Goal: Transaction & Acquisition: Download file/media

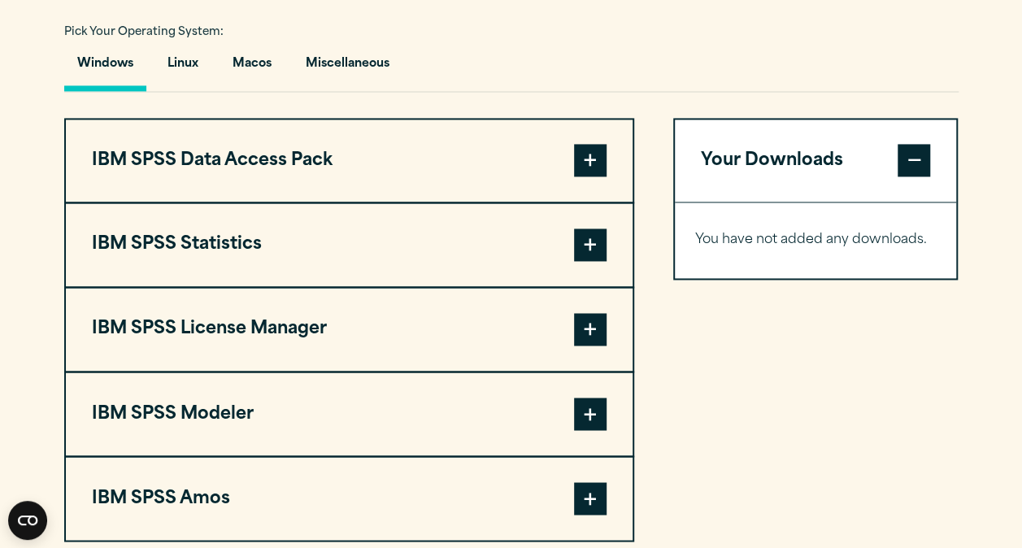
click at [605, 261] on span at bounding box center [590, 244] width 33 height 33
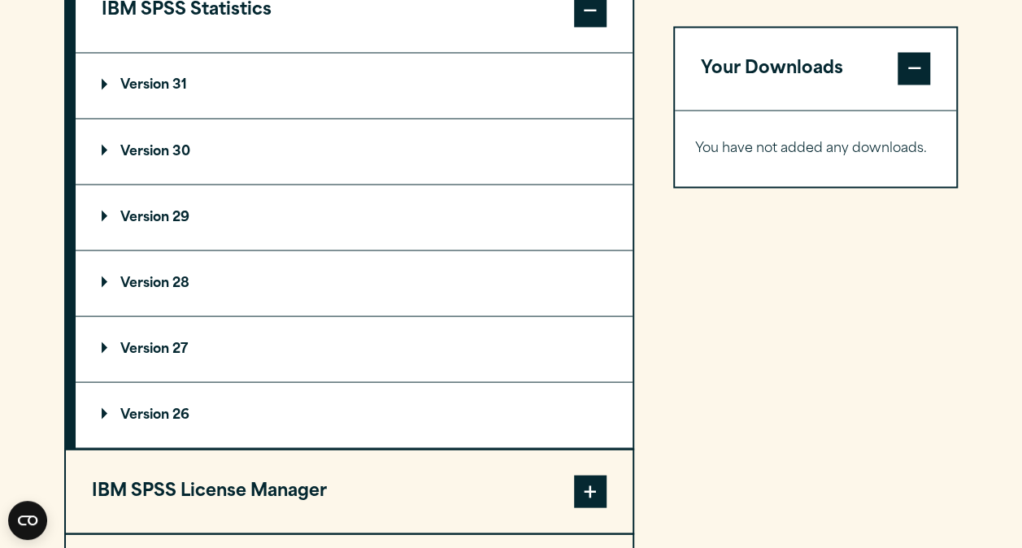
scroll to position [1406, 0]
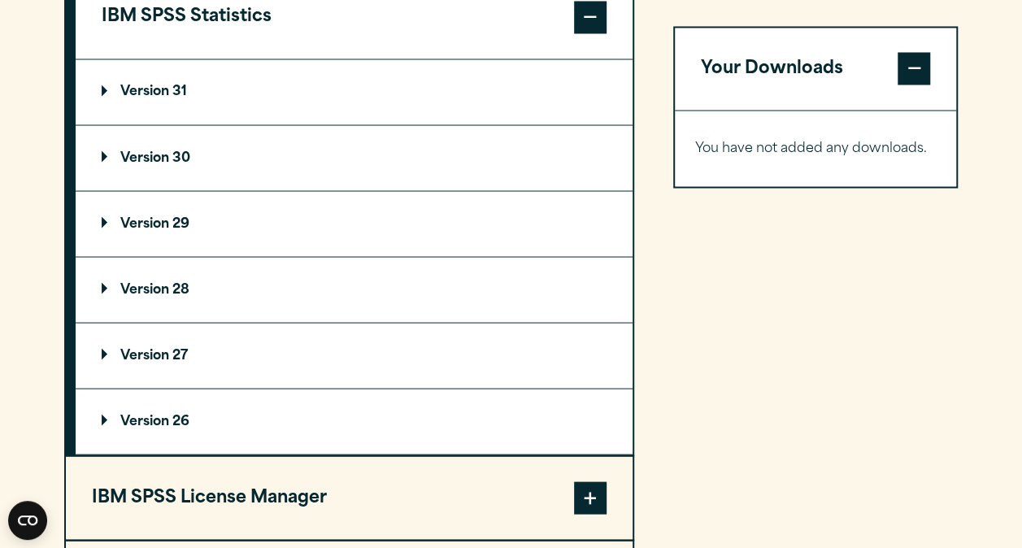
click at [176, 164] on p "Version 30" at bounding box center [146, 157] width 89 height 13
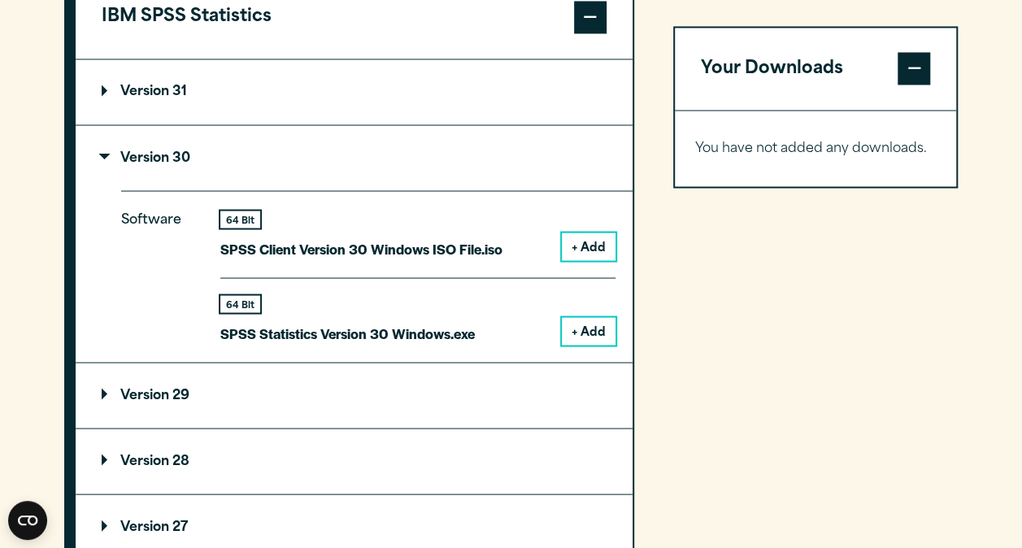
click at [598, 345] on button "+ Add" at bounding box center [589, 331] width 54 height 28
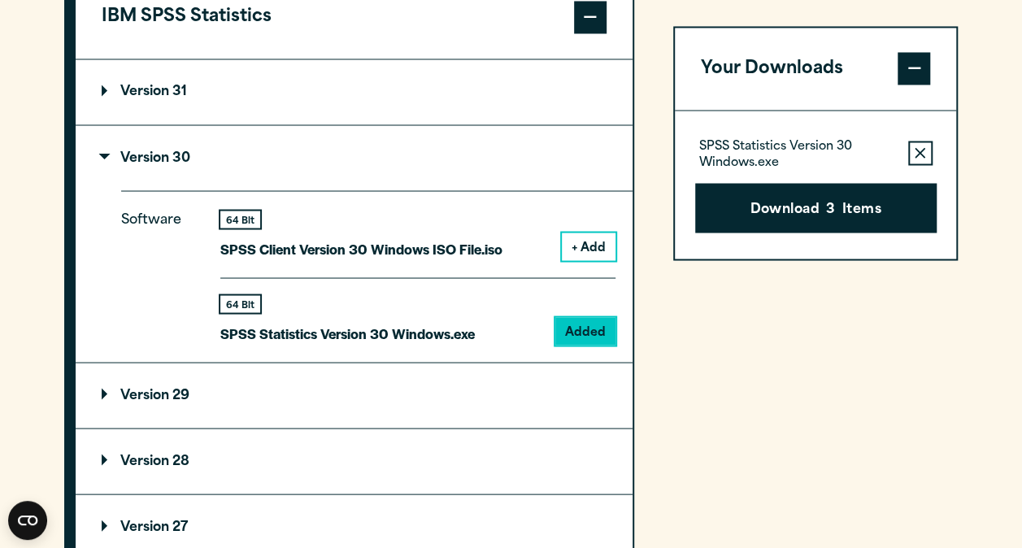
click at [932, 145] on div "SPSS Statistics Version 30 Windows.exe Remove this item from your software down…" at bounding box center [815, 153] width 241 height 33
click at [906, 148] on div "SPSS Statistics Version 30 Windows.exe Remove this item from your software down…" at bounding box center [815, 153] width 241 height 33
click at [915, 149] on icon "button" at bounding box center [920, 153] width 11 height 11
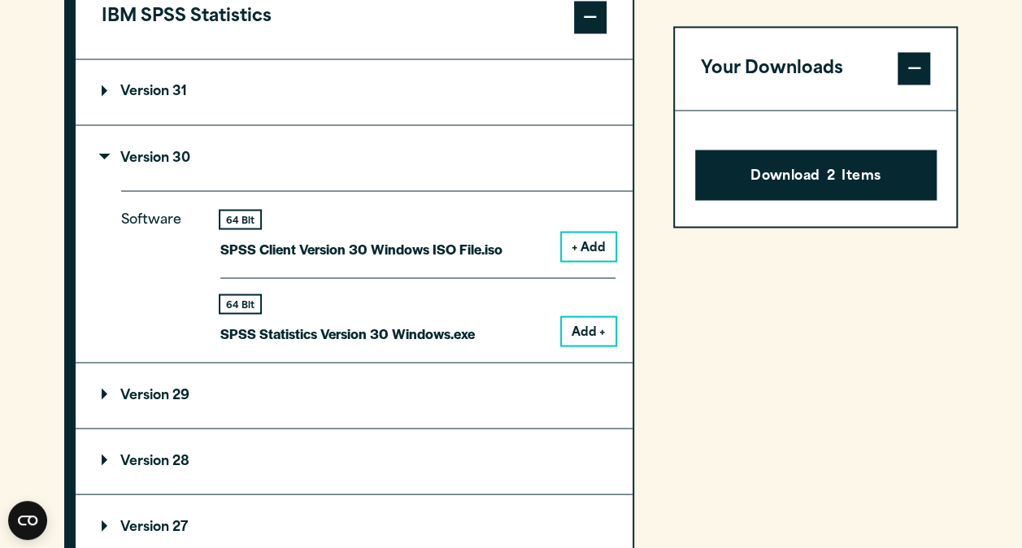
click at [322, 59] on button "IBM SPSS Statistics" at bounding box center [354, 17] width 557 height 83
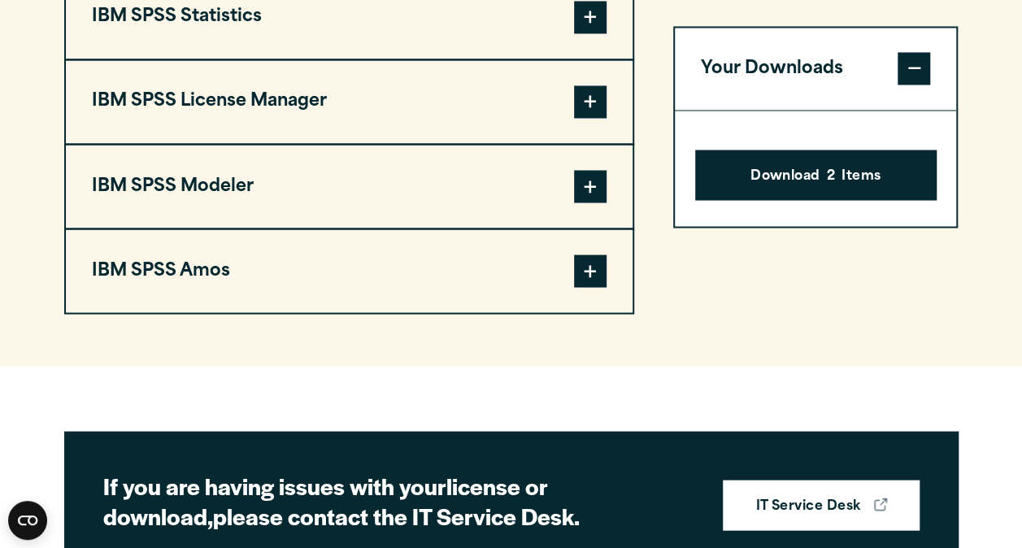
click at [924, 70] on span at bounding box center [914, 69] width 33 height 33
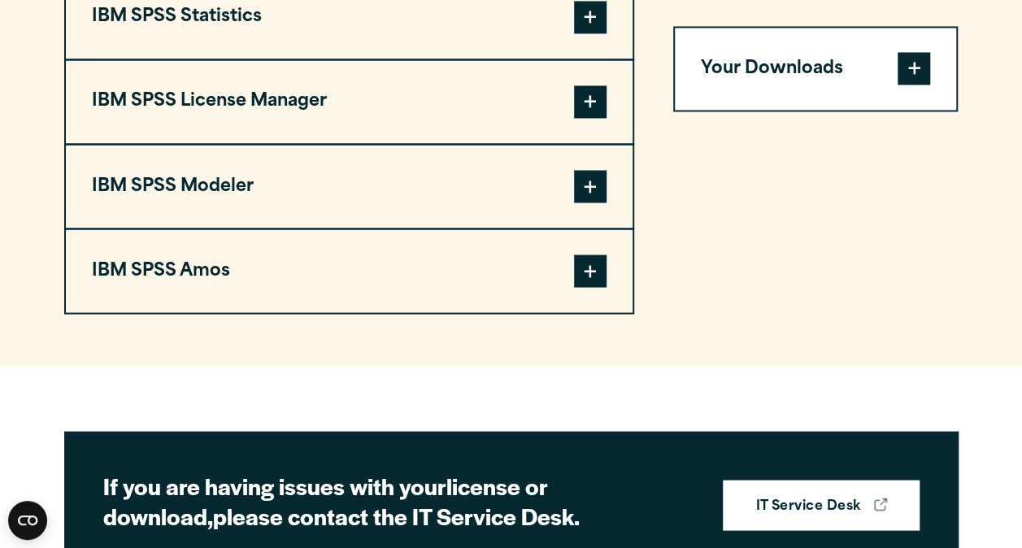
click at [924, 70] on span at bounding box center [914, 69] width 33 height 33
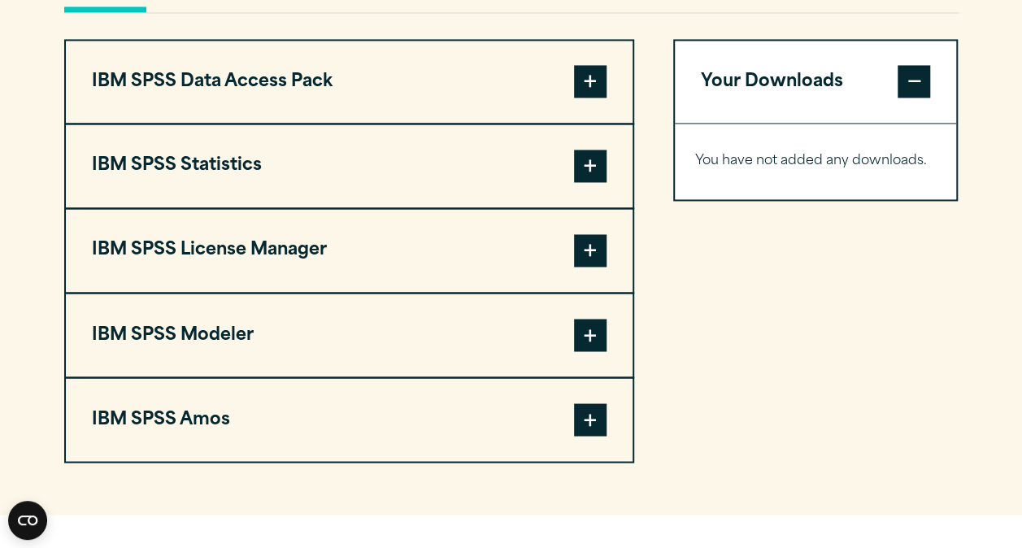
scroll to position [1242, 0]
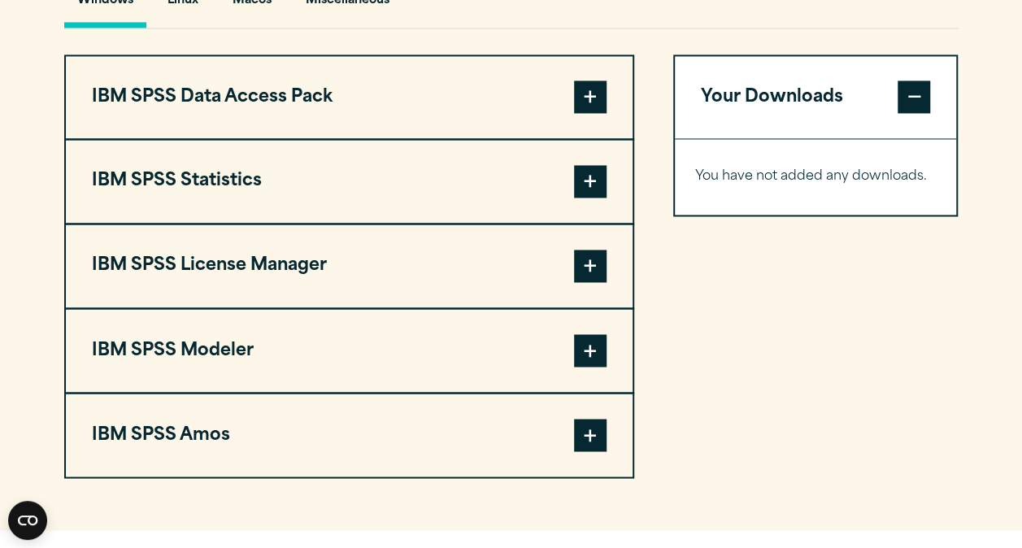
click at [607, 206] on button "IBM SPSS Statistics" at bounding box center [349, 181] width 567 height 83
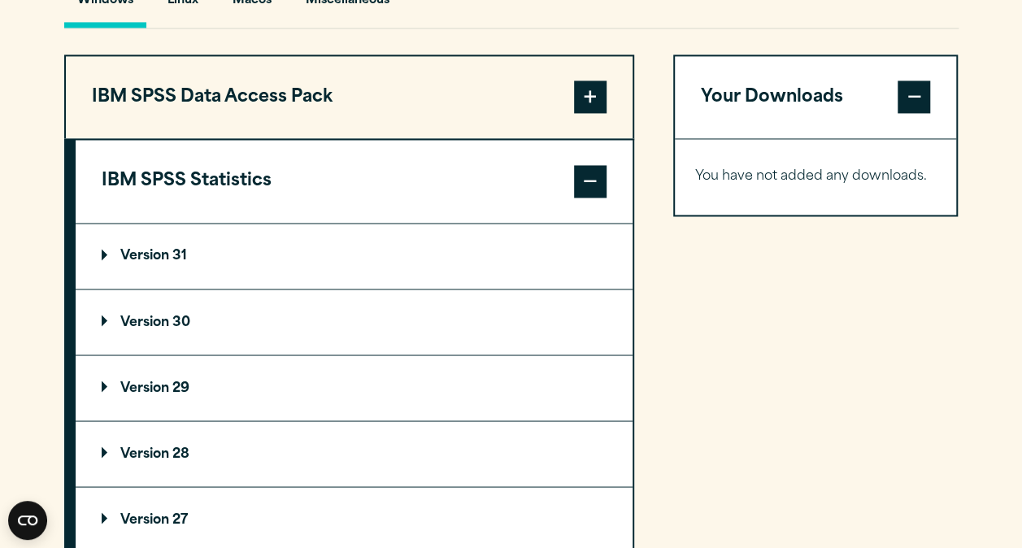
click at [208, 351] on summary "Version 30" at bounding box center [354, 321] width 557 height 65
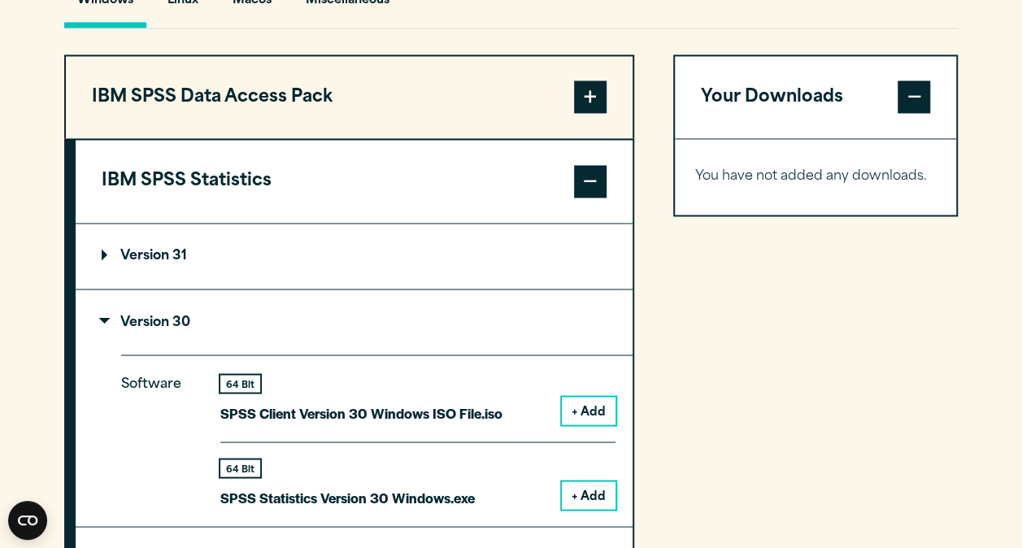
click at [579, 509] on button "+ Add" at bounding box center [589, 495] width 54 height 28
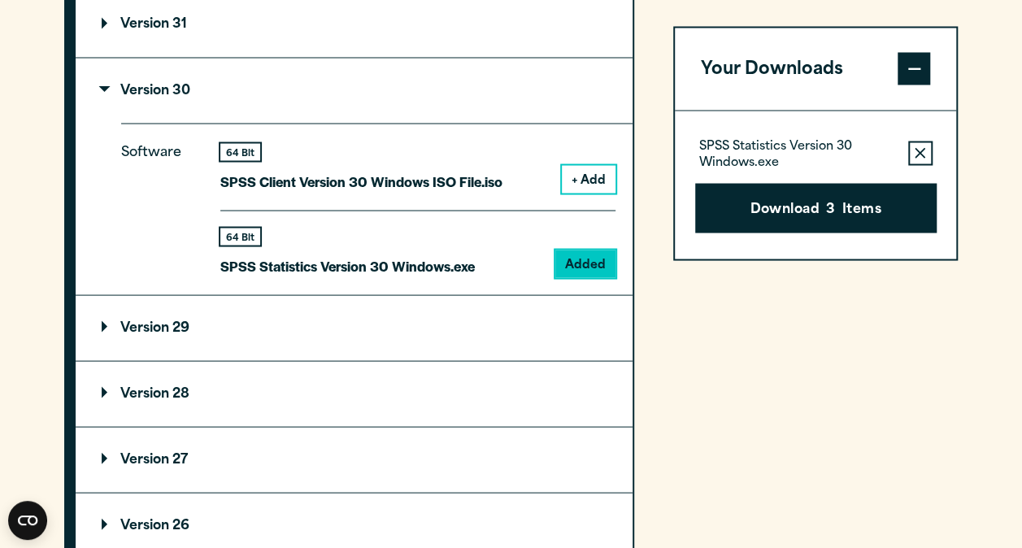
scroll to position [1472, 0]
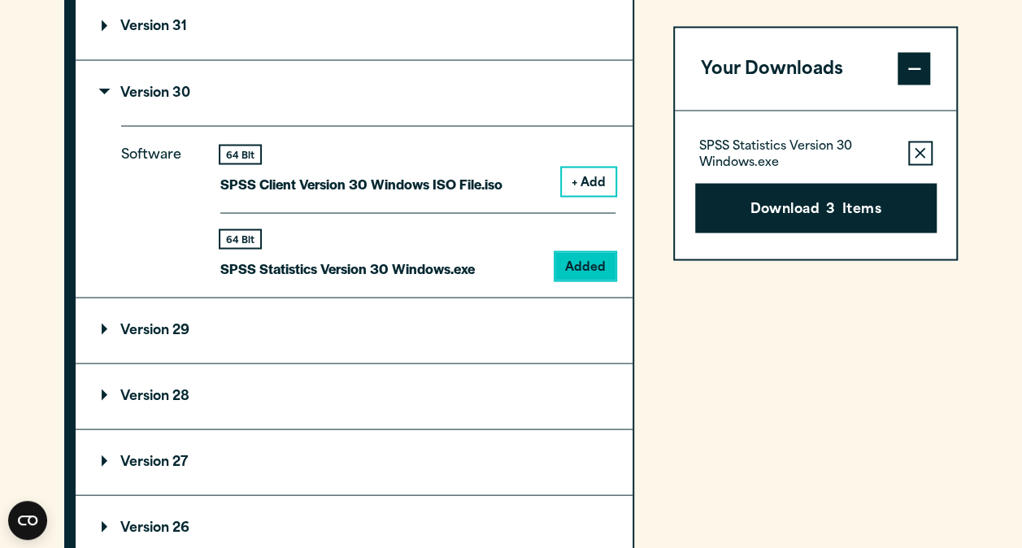
click at [915, 154] on icon "button" at bounding box center [920, 153] width 11 height 11
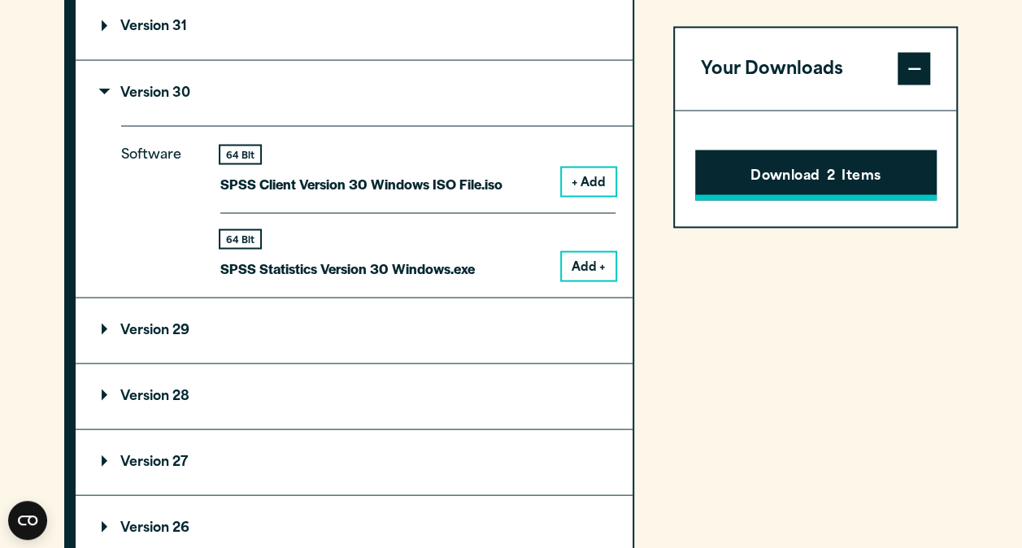
click at [852, 182] on button "Download 2 Items" at bounding box center [815, 175] width 241 height 50
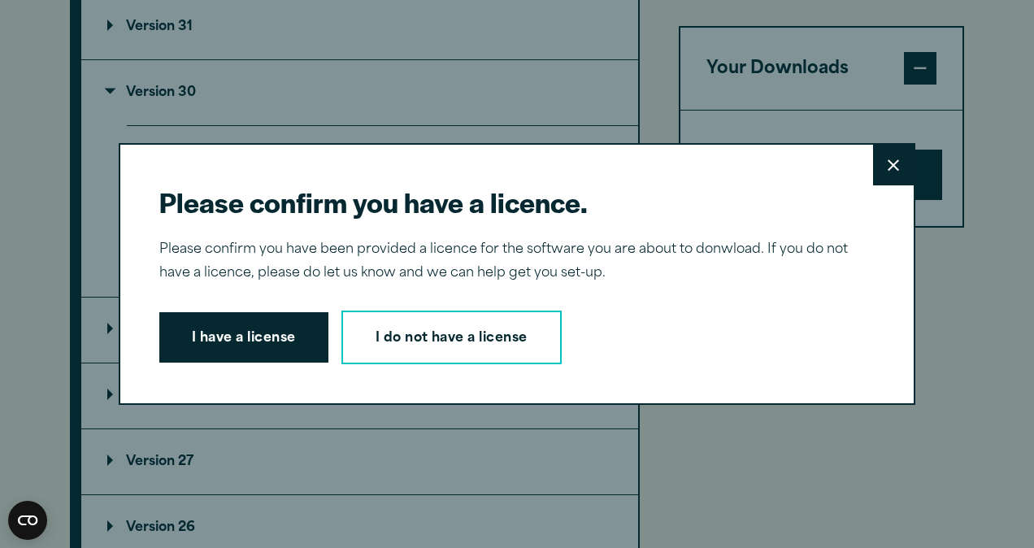
click at [876, 161] on button "Close" at bounding box center [893, 165] width 41 height 41
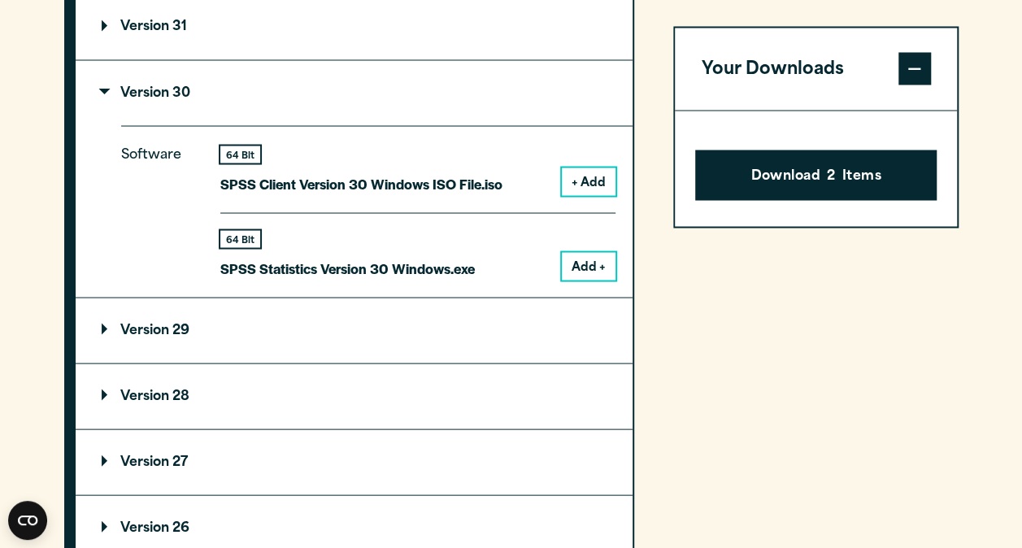
click at [855, 185] on button "Download 2 Items" at bounding box center [815, 175] width 241 height 50
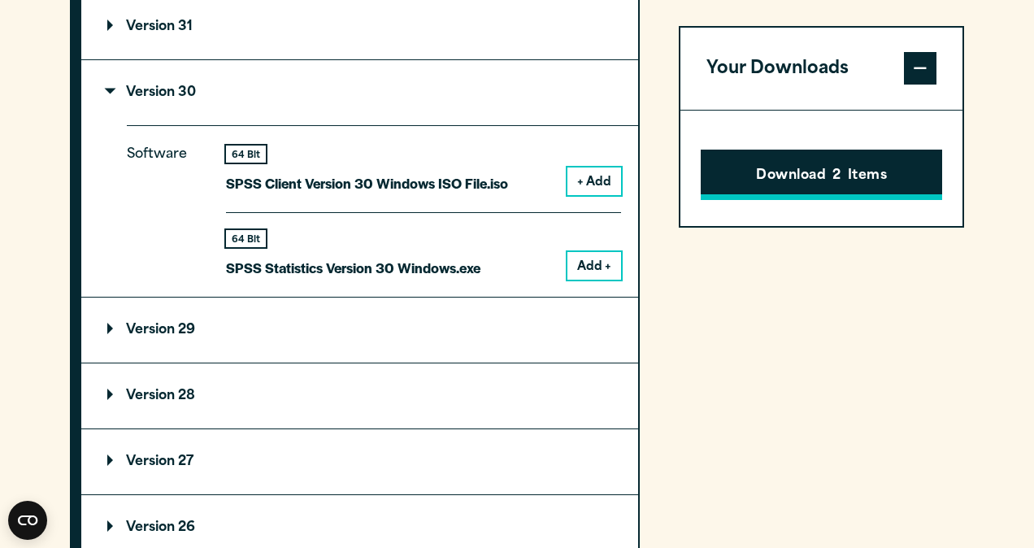
click at [859, 172] on button "Download 2 Items" at bounding box center [821, 175] width 241 height 50
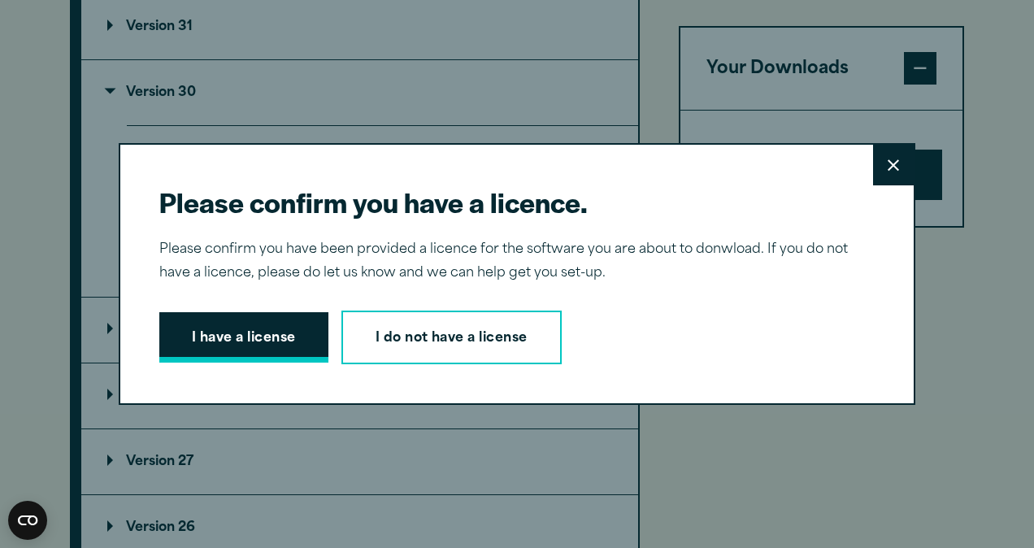
click at [261, 350] on button "I have a license" at bounding box center [243, 337] width 169 height 50
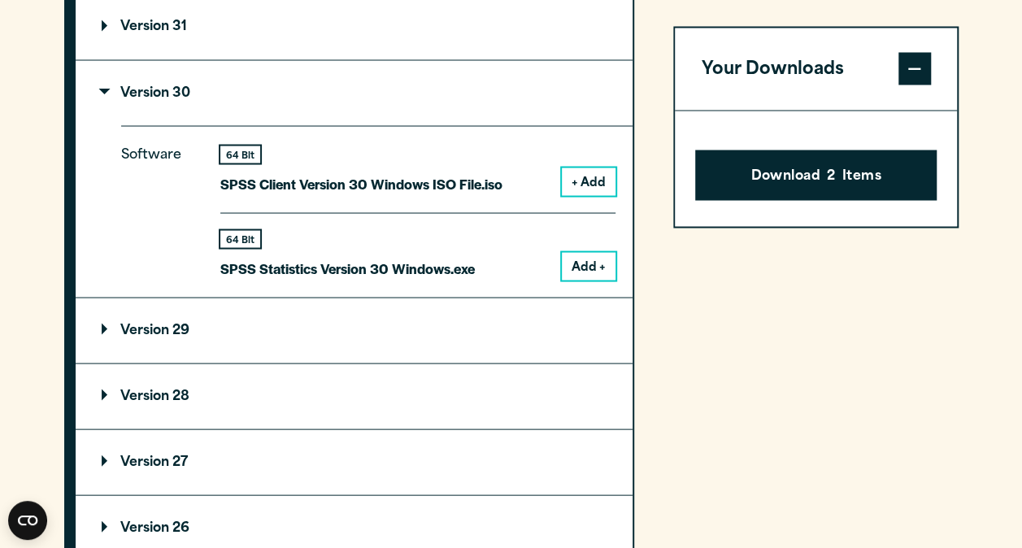
click at [910, 244] on div "Your downloads are ready below. Close" at bounding box center [511, 274] width 1022 height 548
click at [602, 280] on button "Add +" at bounding box center [589, 266] width 54 height 28
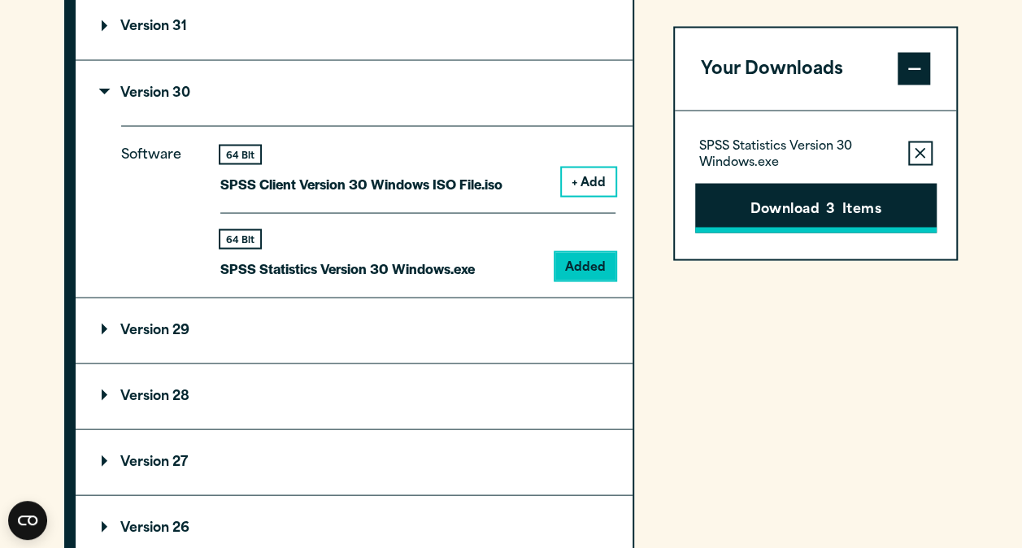
click at [824, 211] on button "Download 3 Items" at bounding box center [815, 208] width 241 height 50
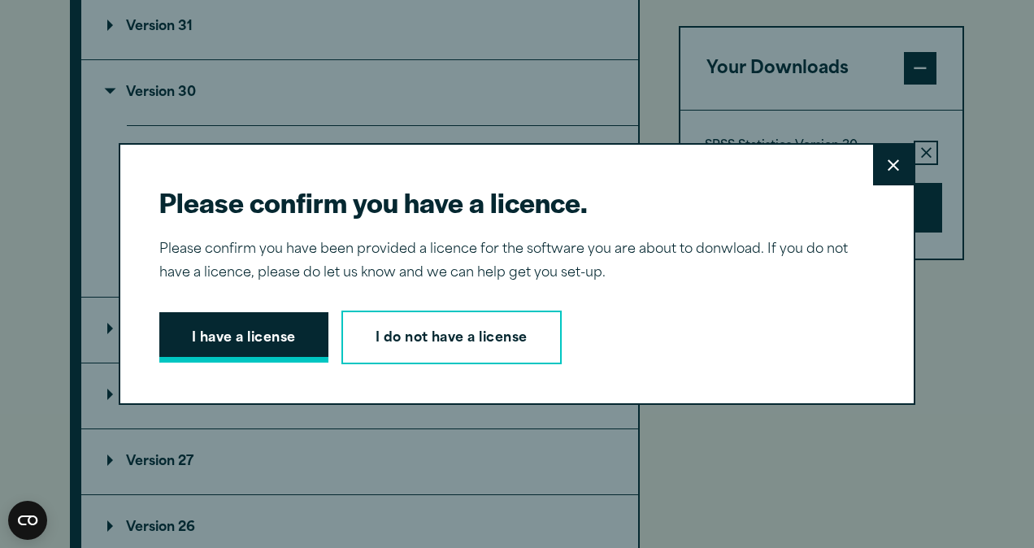
click at [273, 350] on button "I have a license" at bounding box center [243, 337] width 169 height 50
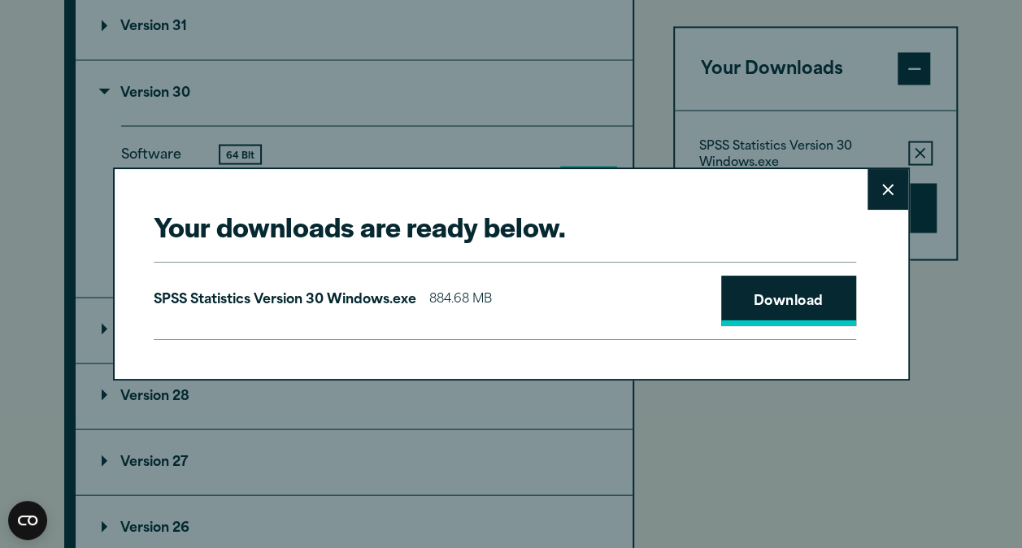
click at [798, 310] on link "Download" at bounding box center [788, 301] width 135 height 50
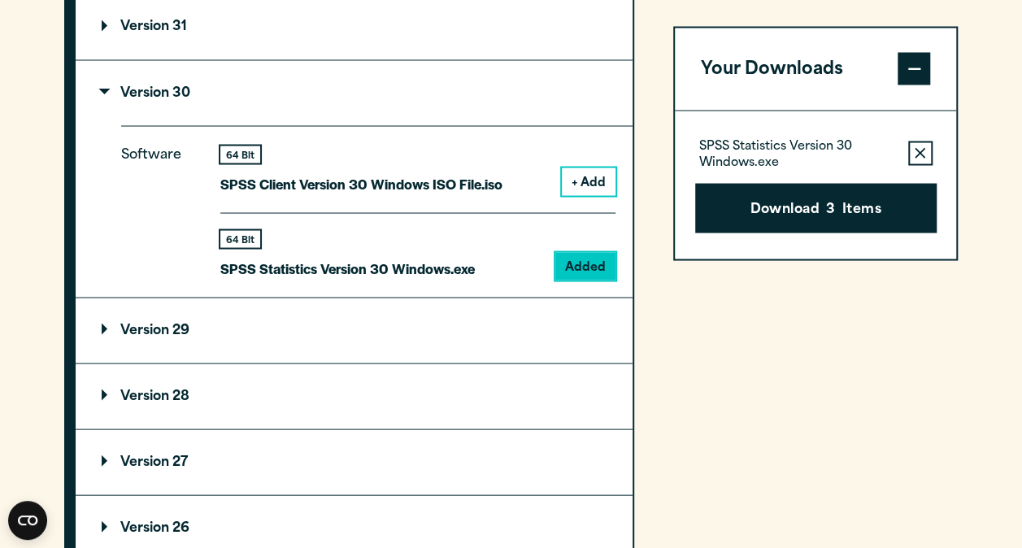
click at [979, 369] on div "Your downloads are ready below. Close SPSS Statistics Version 30 Windows.exe 88…" at bounding box center [511, 274] width 1022 height 548
click at [159, 337] on p "Version 29" at bounding box center [146, 330] width 88 height 13
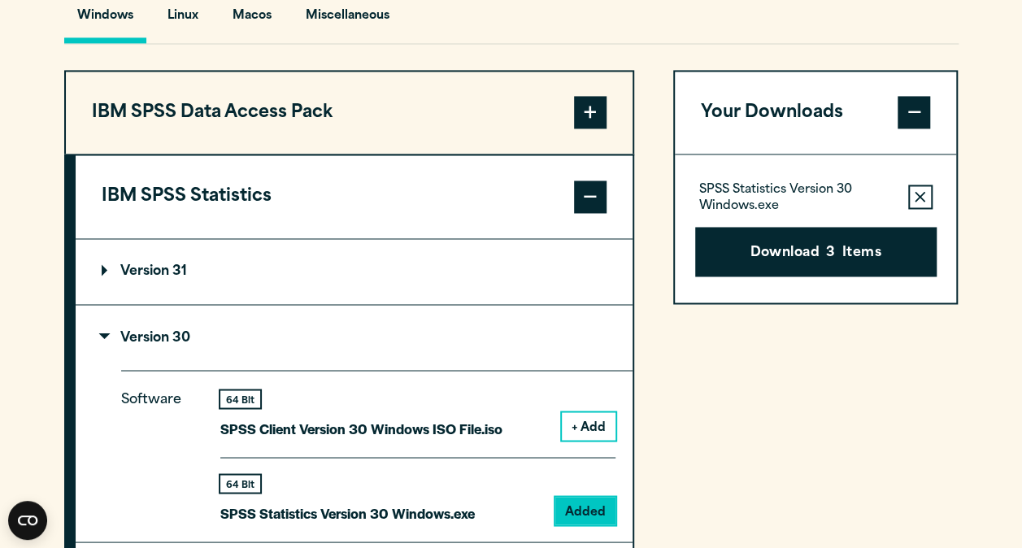
scroll to position [1245, 0]
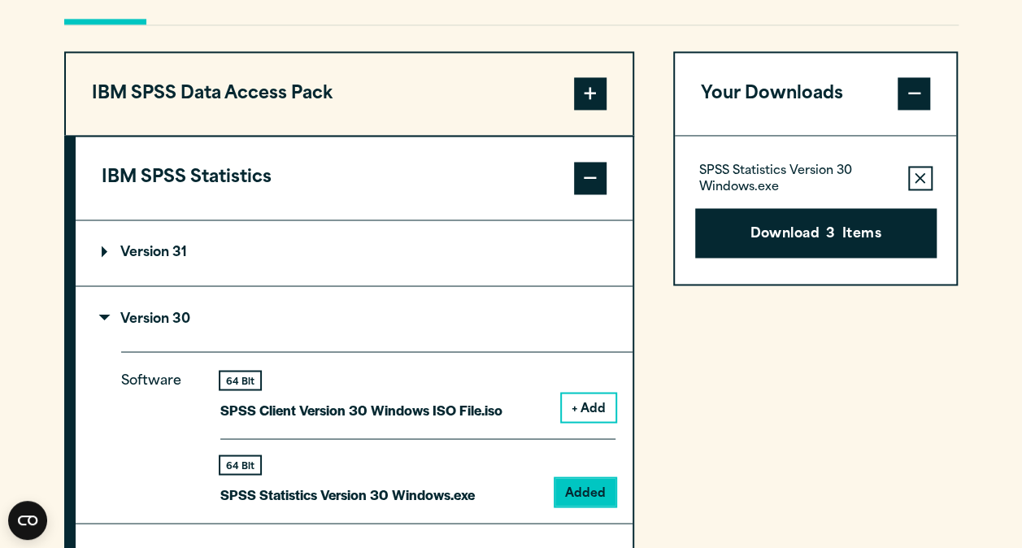
click at [920, 184] on icon "button" at bounding box center [920, 177] width 11 height 11
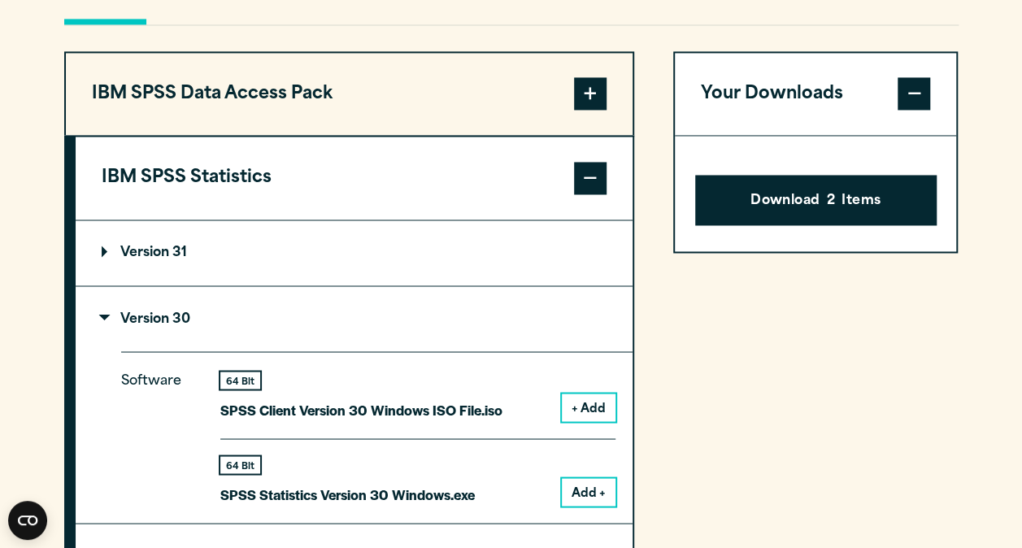
click at [591, 194] on span at bounding box center [590, 178] width 33 height 33
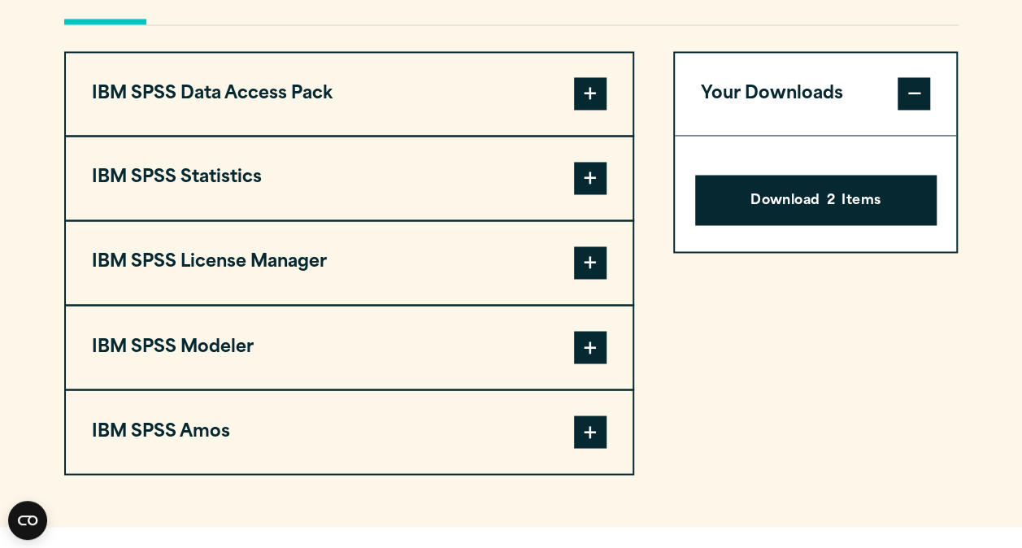
click at [589, 110] on span at bounding box center [590, 93] width 33 height 33
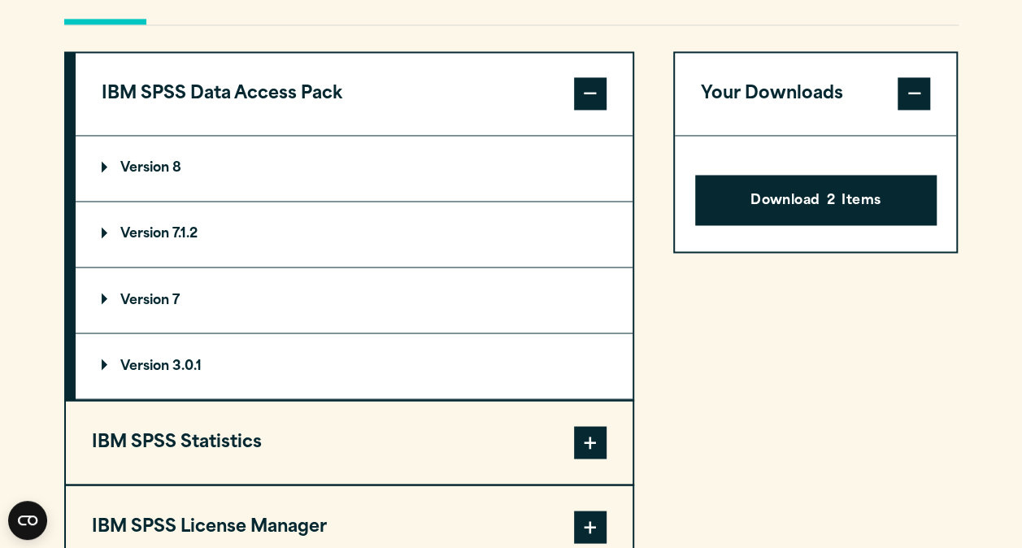
click at [589, 110] on span at bounding box center [590, 93] width 33 height 33
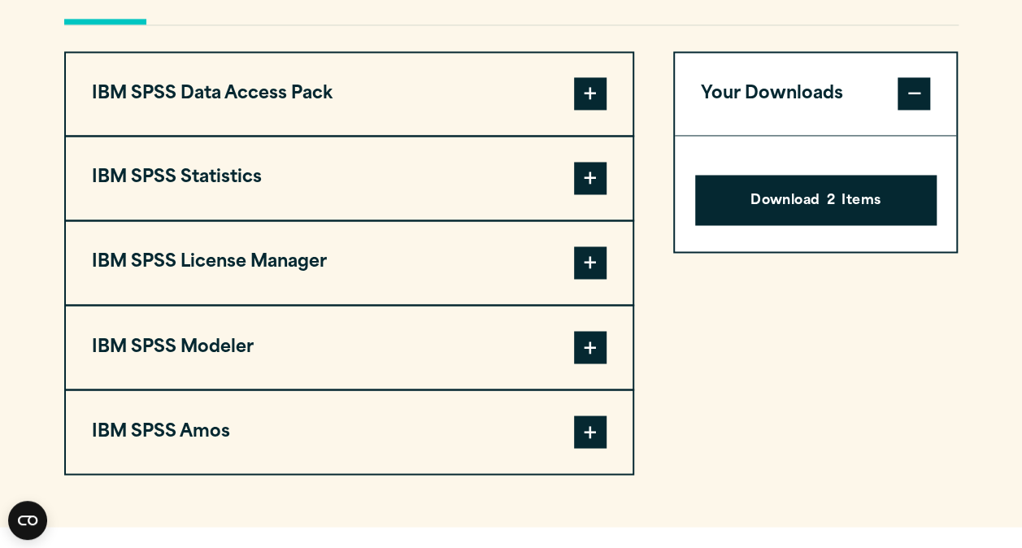
click at [924, 110] on span at bounding box center [914, 93] width 33 height 33
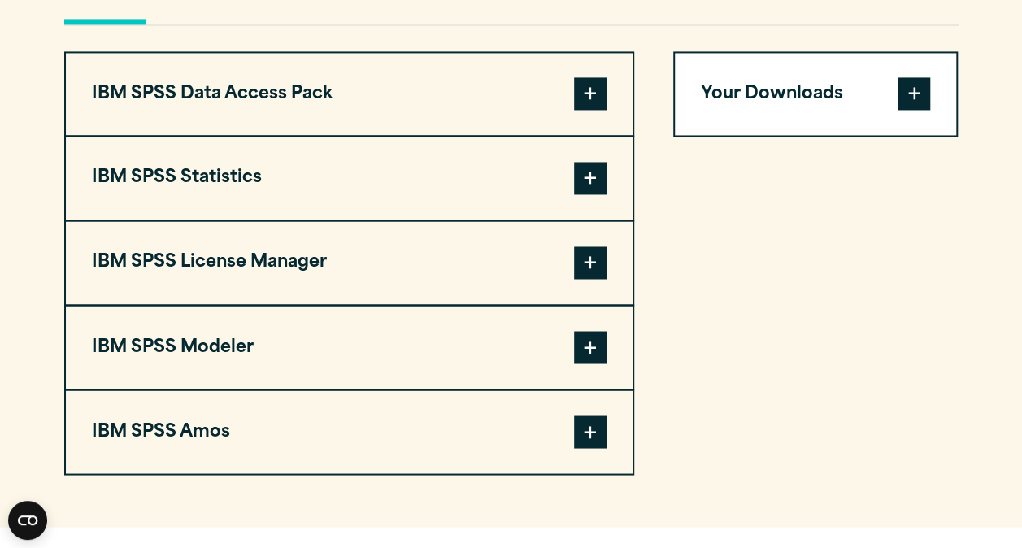
click at [924, 110] on span at bounding box center [914, 93] width 33 height 33
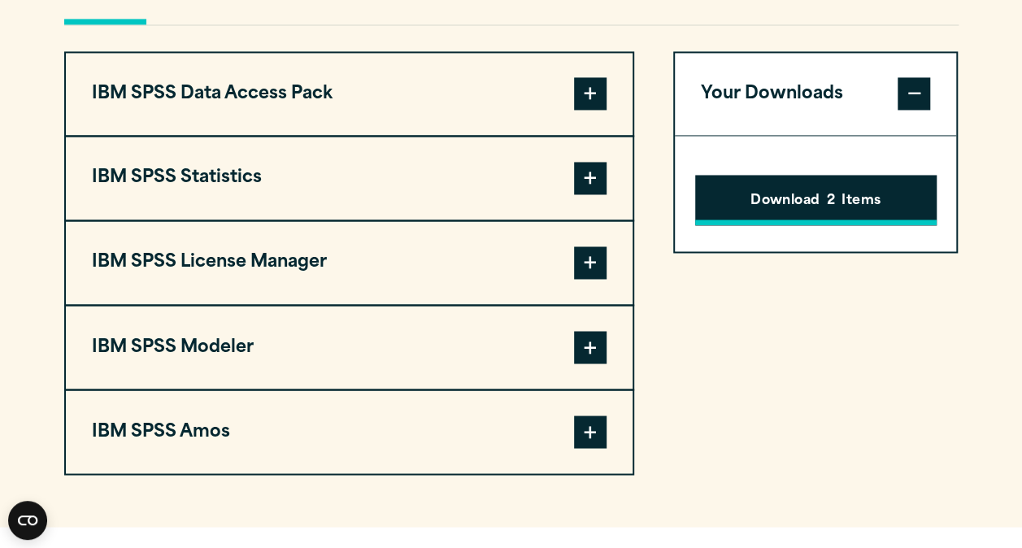
click at [814, 225] on button "Download 2 Items" at bounding box center [815, 200] width 241 height 50
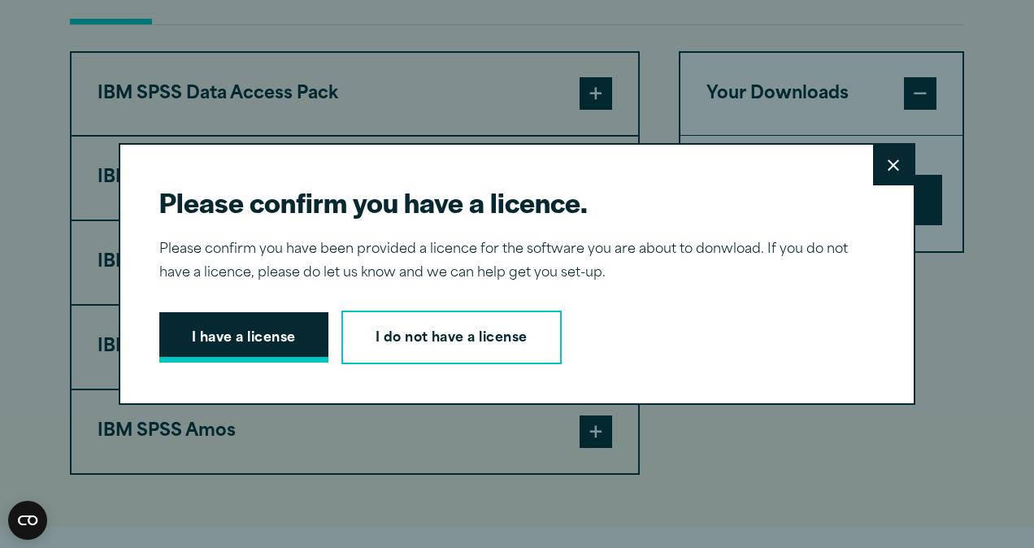
click at [265, 340] on button "I have a license" at bounding box center [243, 337] width 169 height 50
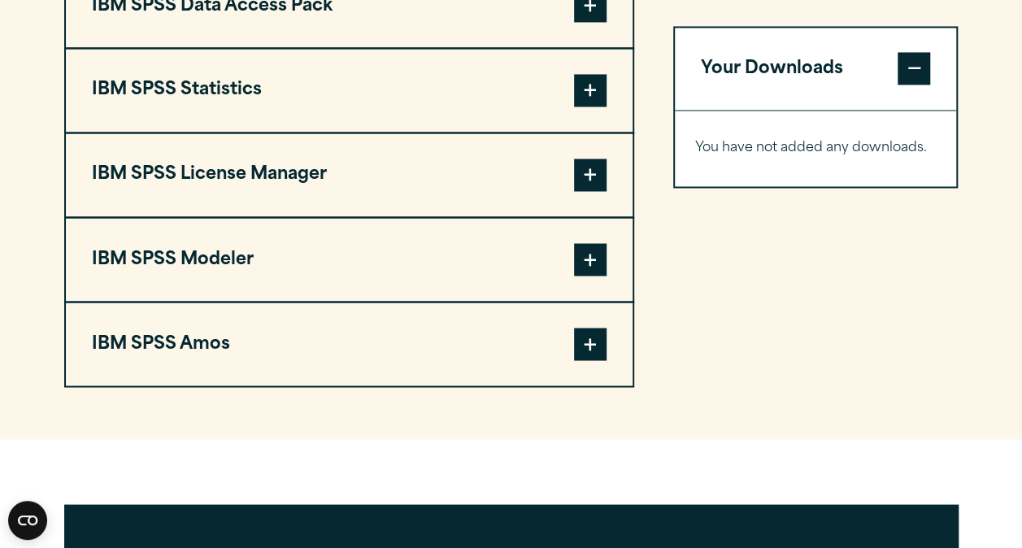
scroll to position [1337, 0]
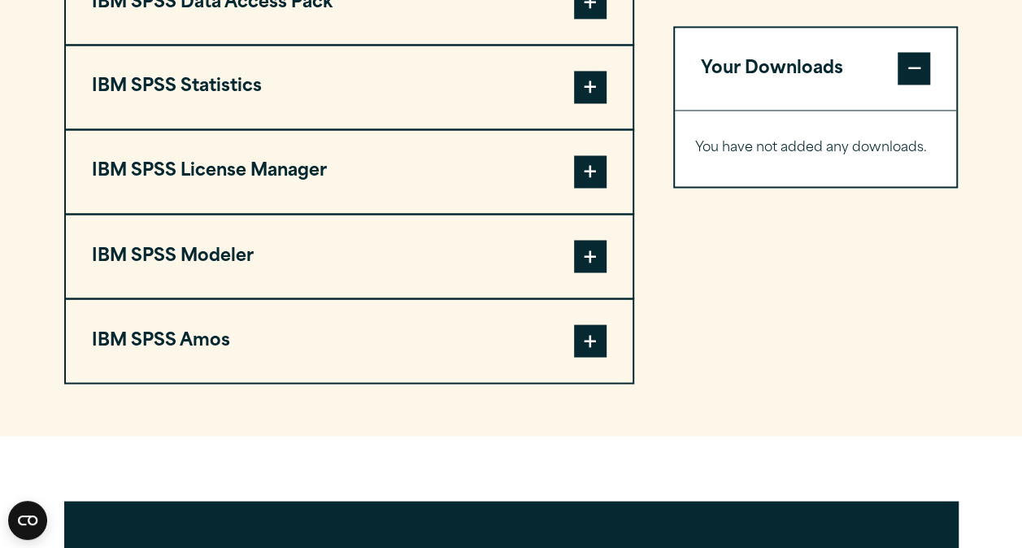
click at [589, 103] on span at bounding box center [590, 87] width 33 height 33
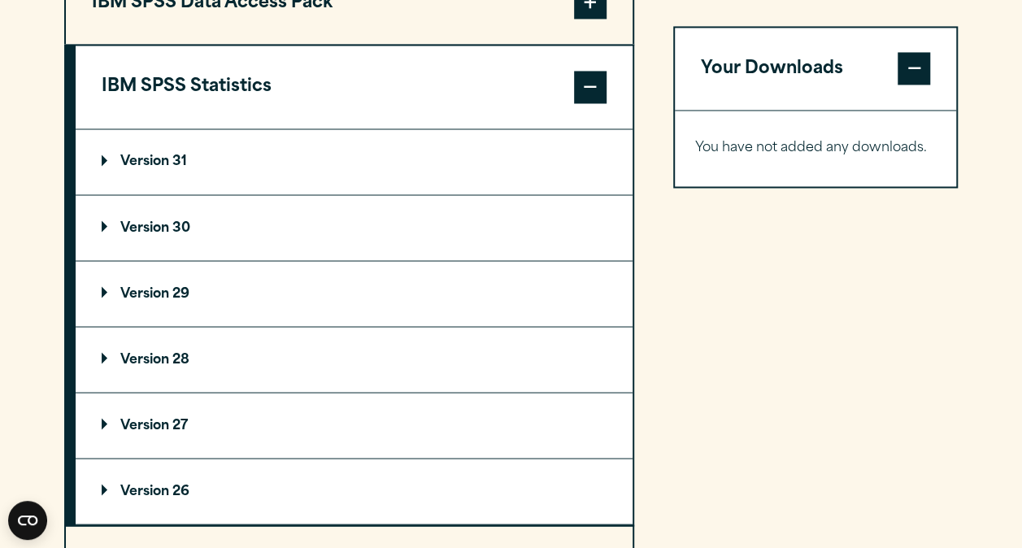
click at [169, 234] on p "Version 30" at bounding box center [146, 227] width 89 height 13
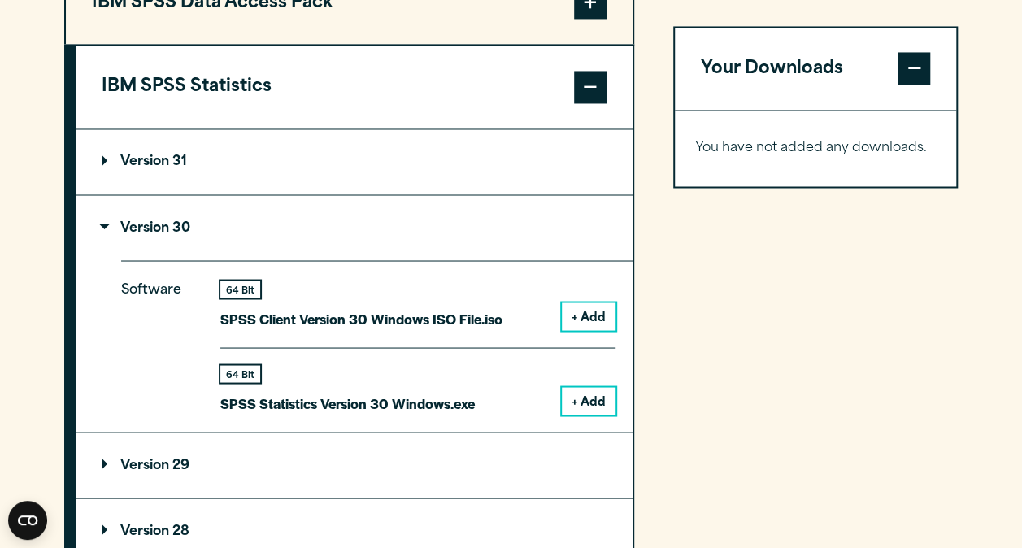
click at [593, 415] on button "+ Add" at bounding box center [589, 401] width 54 height 28
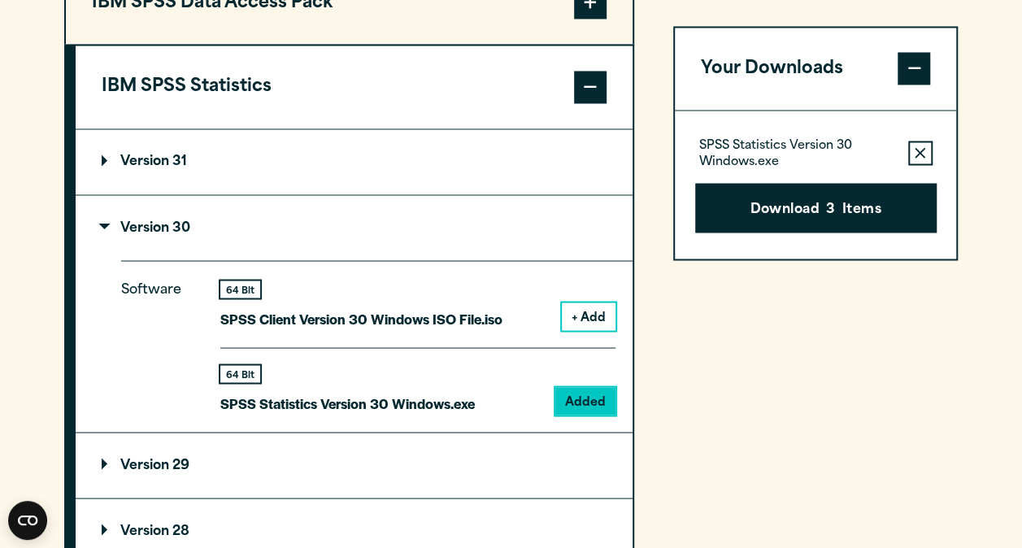
click at [850, 135] on div "SPSS Statistics Version 30 Windows.exe Remove this item from your software down…" at bounding box center [816, 185] width 282 height 148
click at [834, 224] on button "Download 3 Items" at bounding box center [815, 208] width 241 height 50
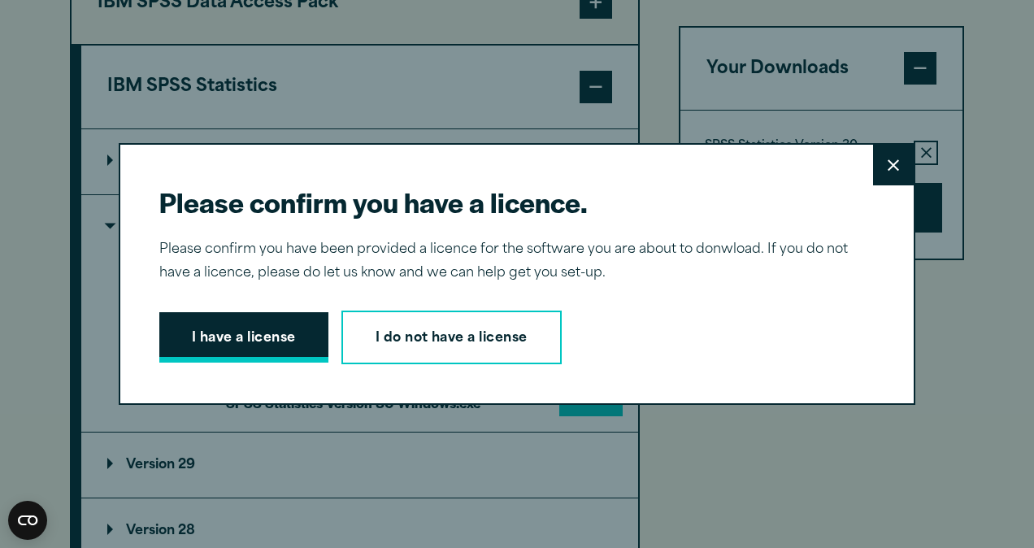
click at [222, 323] on button "I have a license" at bounding box center [243, 337] width 169 height 50
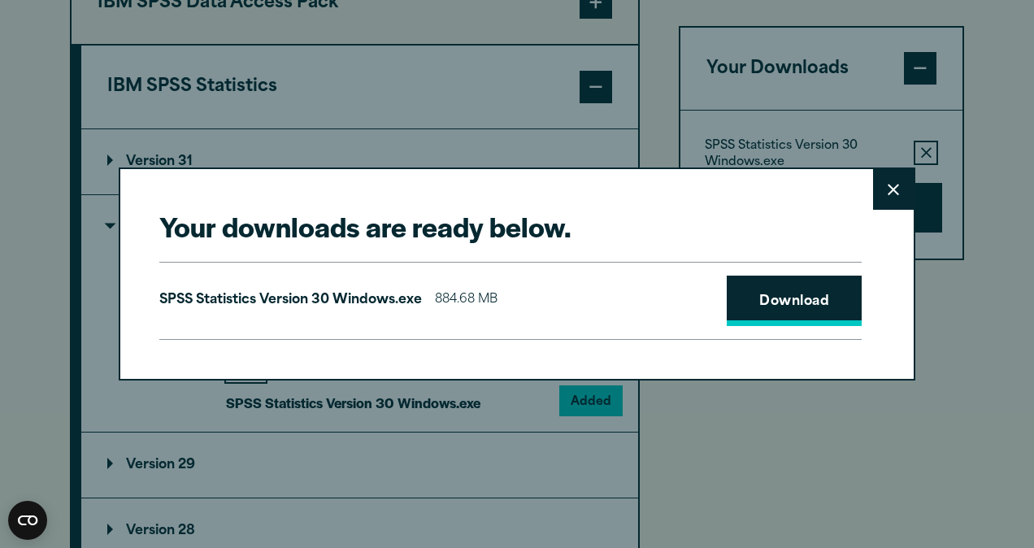
click at [811, 294] on link "Download" at bounding box center [794, 301] width 135 height 50
click at [761, 305] on link "Download" at bounding box center [794, 301] width 135 height 50
click at [888, 193] on icon at bounding box center [893, 190] width 11 height 12
